Goal: Task Accomplishment & Management: Manage account settings

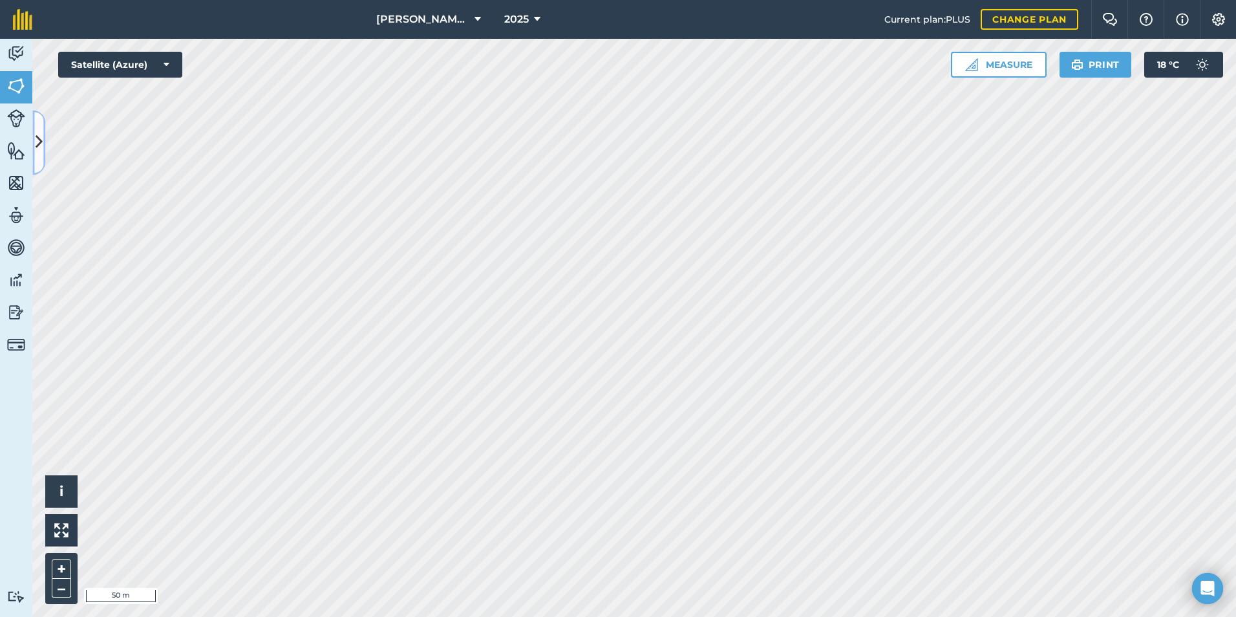
click at [38, 142] on icon at bounding box center [39, 142] width 7 height 23
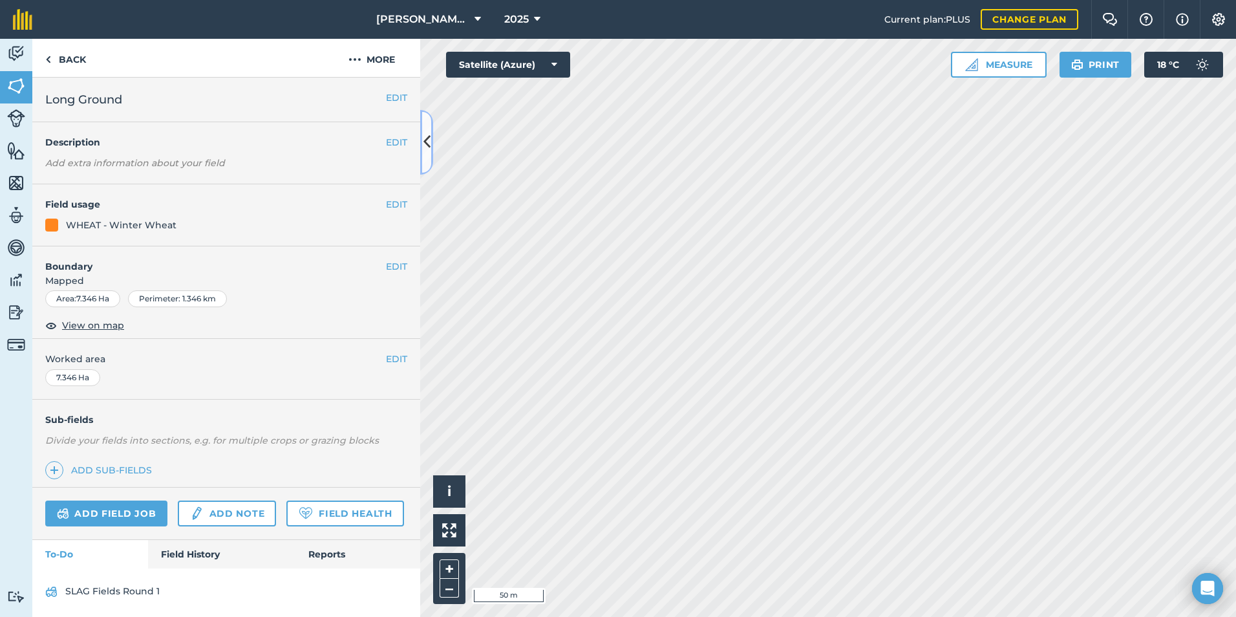
scroll to position [39, 0]
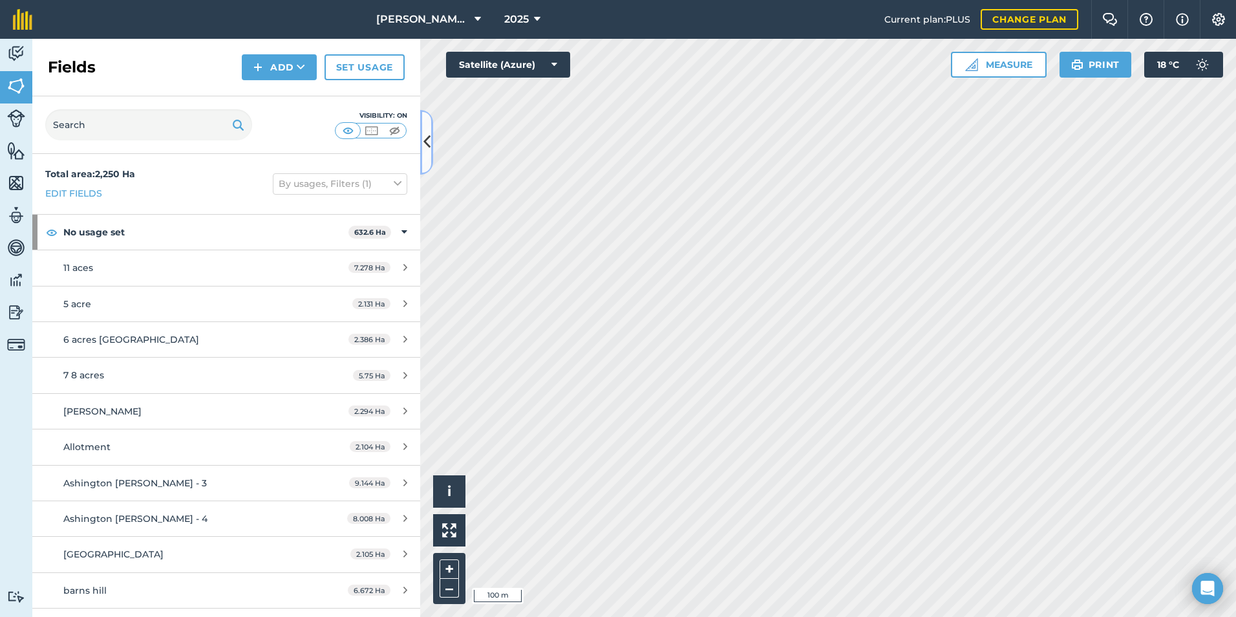
click at [425, 155] on button at bounding box center [426, 142] width 13 height 65
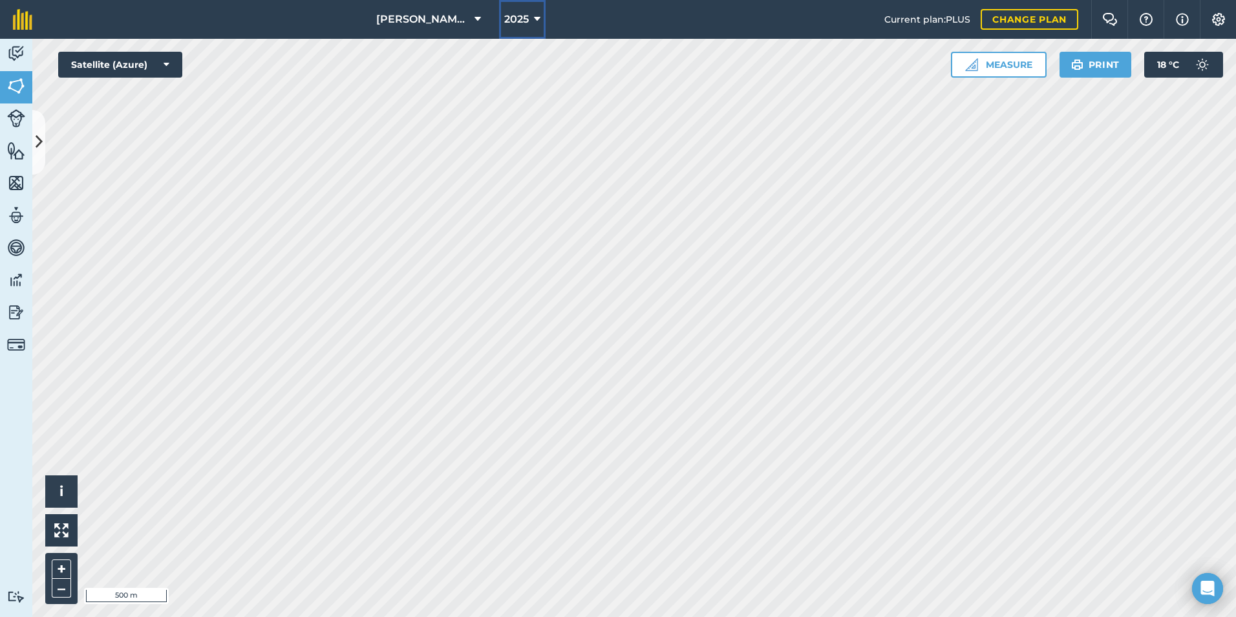
click at [526, 16] on span "2025" at bounding box center [516, 20] width 25 height 16
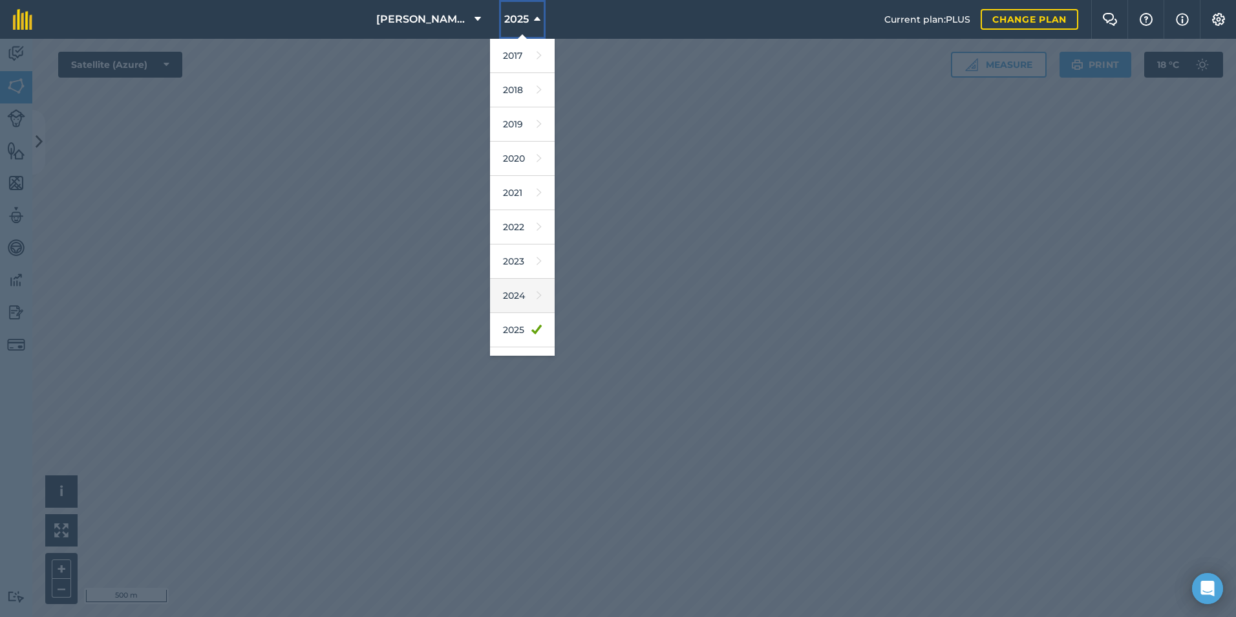
scroll to position [60, 0]
click at [523, 292] on link "2026" at bounding box center [522, 304] width 65 height 34
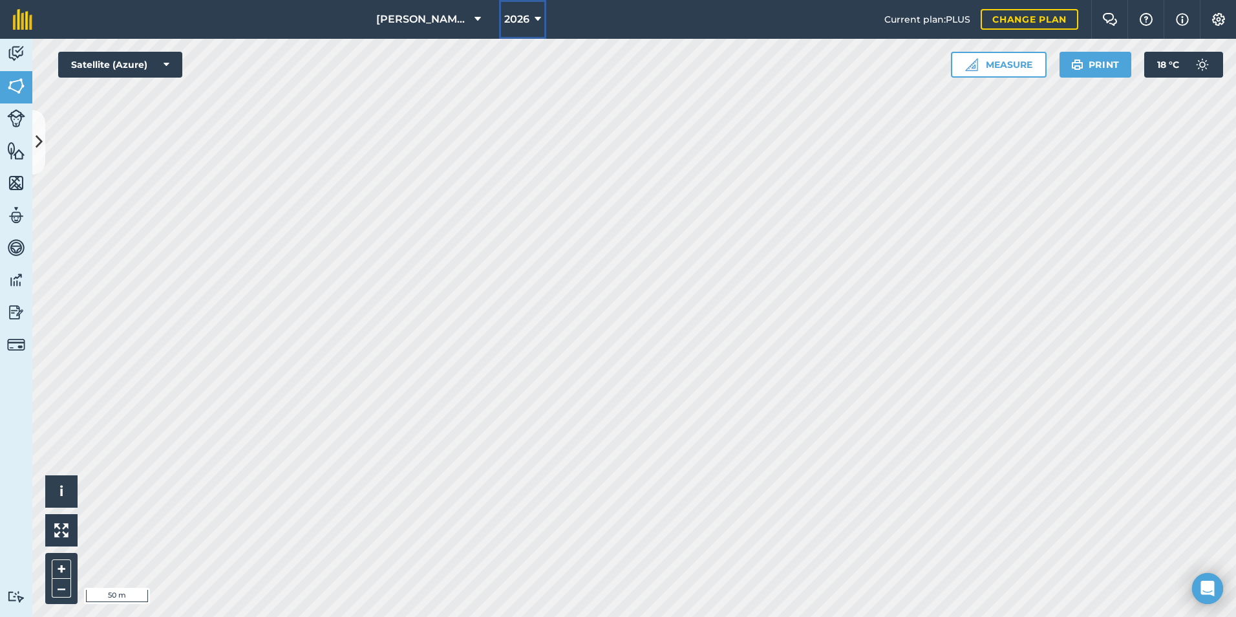
click at [517, 18] on span "2026" at bounding box center [516, 20] width 25 height 16
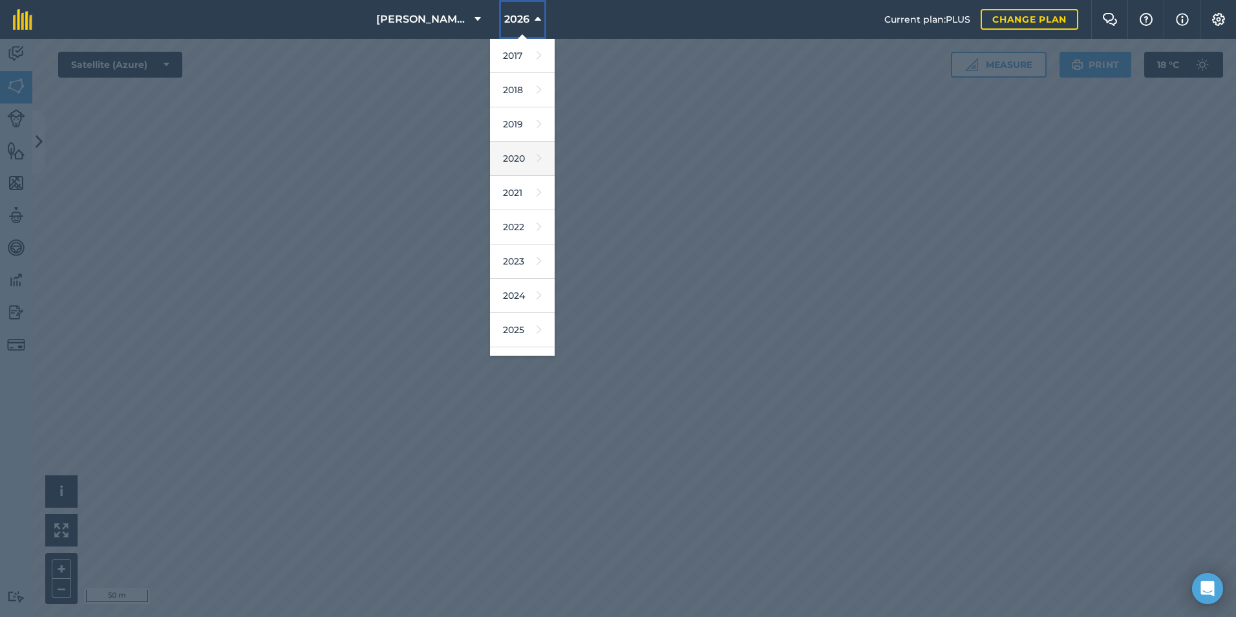
scroll to position [60, 0]
click at [537, 262] on icon at bounding box center [539, 270] width 5 height 18
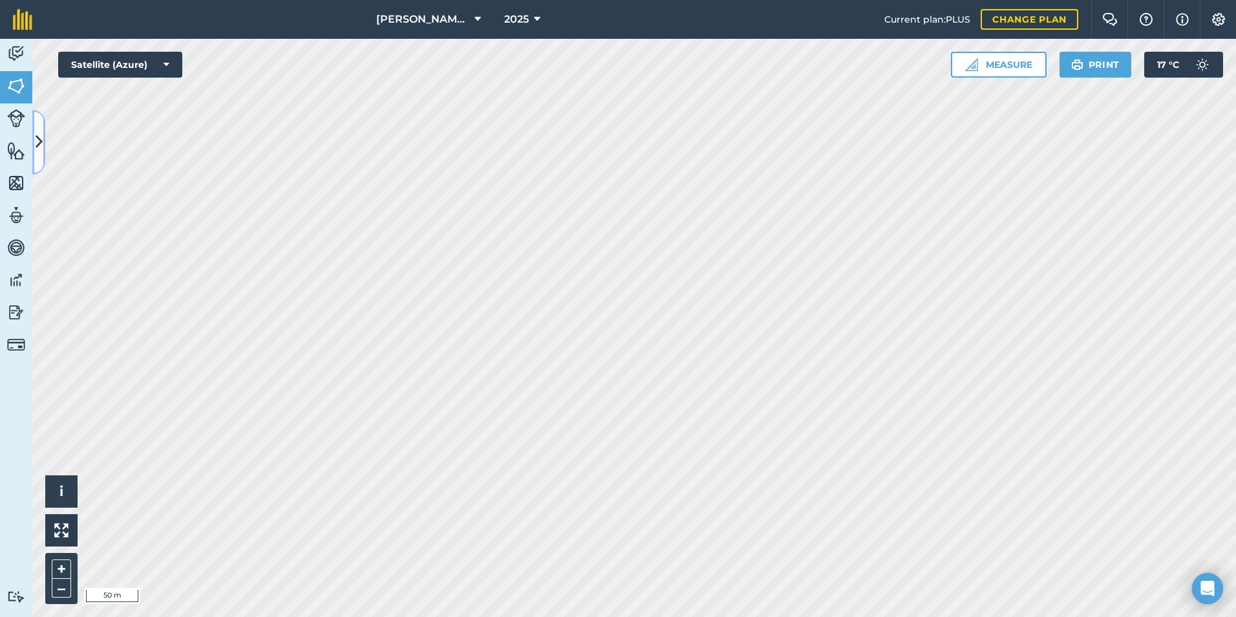
click at [36, 149] on icon at bounding box center [39, 142] width 7 height 23
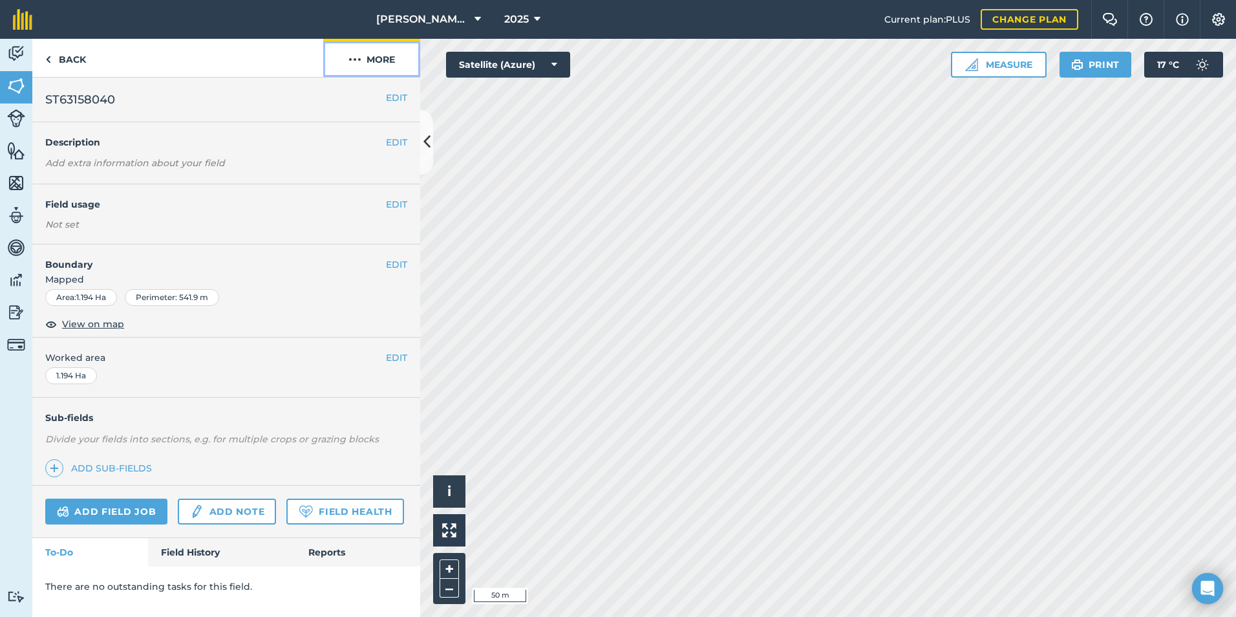
click at [391, 58] on button "More" at bounding box center [371, 58] width 97 height 38
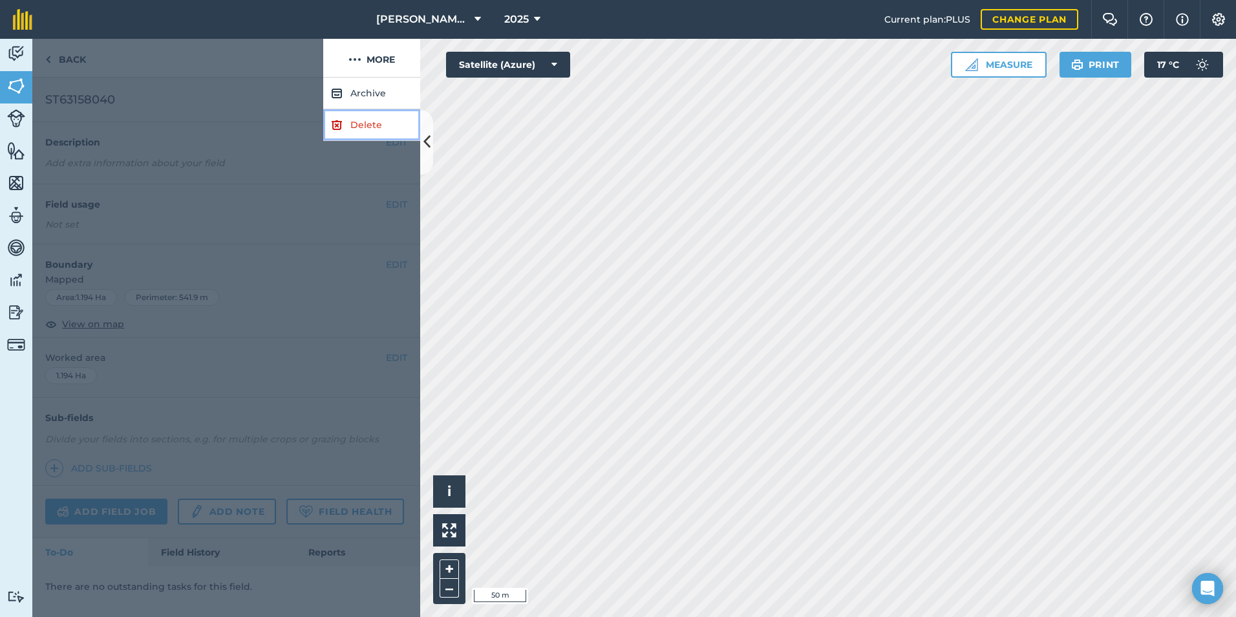
click at [360, 120] on link "Delete" at bounding box center [371, 125] width 97 height 32
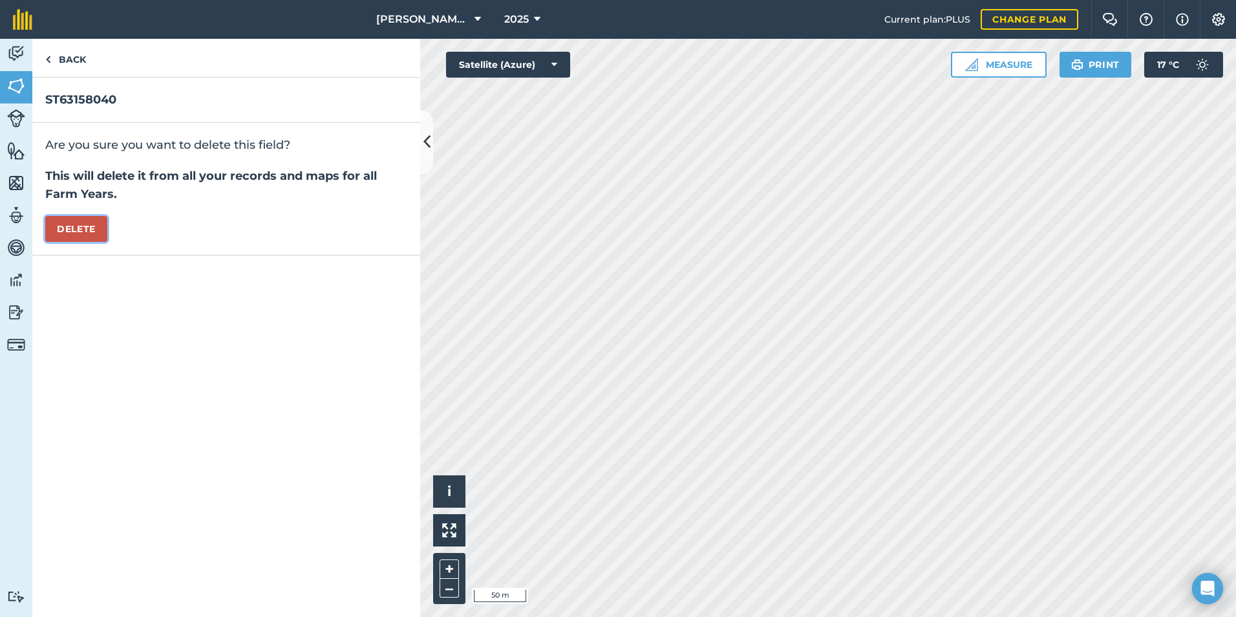
drag, startPoint x: 56, startPoint y: 226, endPoint x: 67, endPoint y: 226, distance: 11.0
click at [56, 226] on button "Delete" at bounding box center [76, 229] width 62 height 26
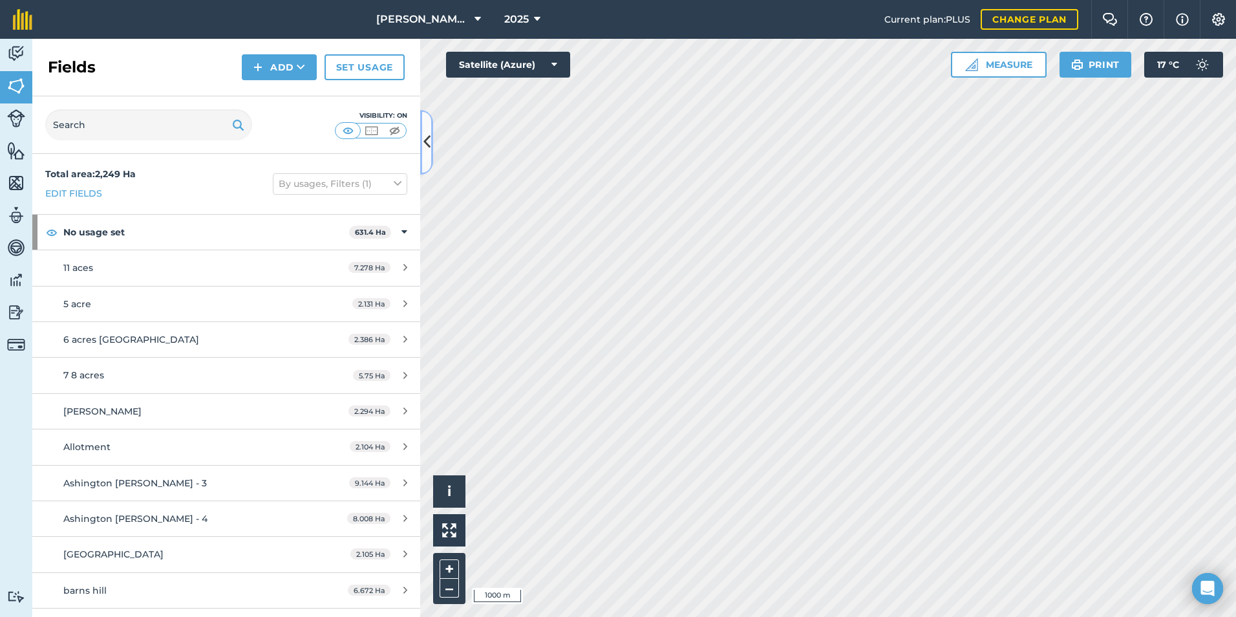
click at [429, 145] on icon at bounding box center [427, 142] width 7 height 23
